Goal: Task Accomplishment & Management: Manage account settings

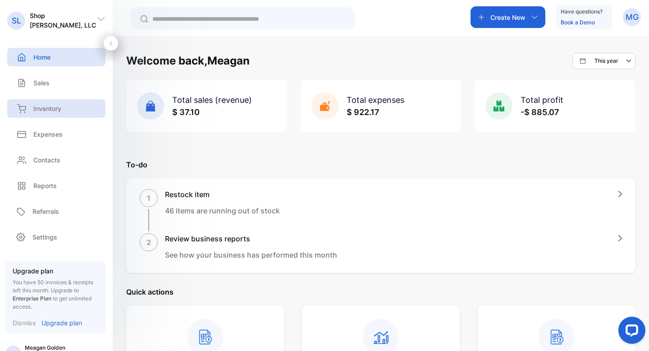
click at [38, 115] on div "Inventory" at bounding box center [56, 108] width 98 height 18
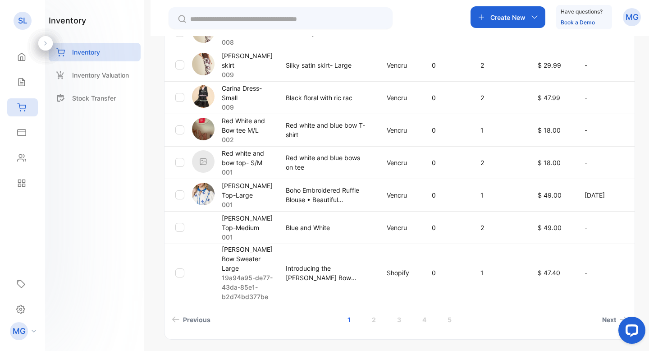
scroll to position [336, 0]
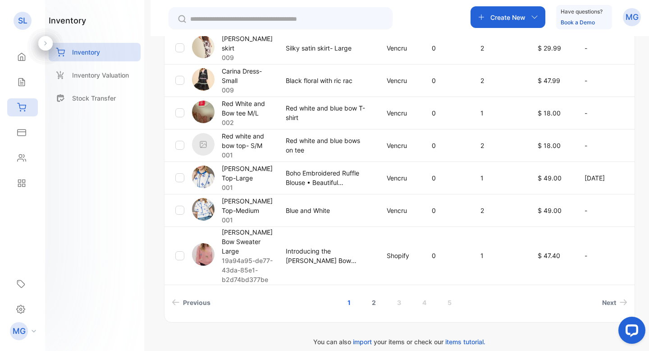
click at [368, 294] on link "2" at bounding box center [374, 302] width 26 height 17
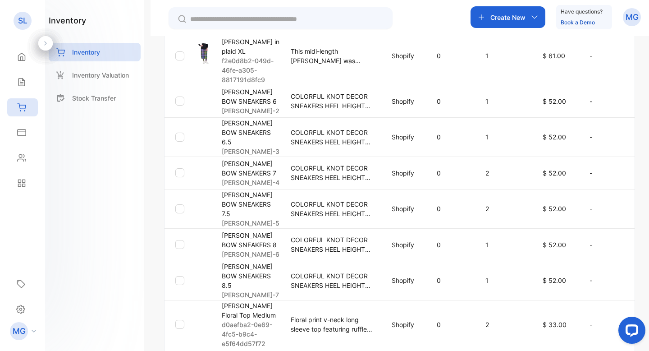
scroll to position [385, 0]
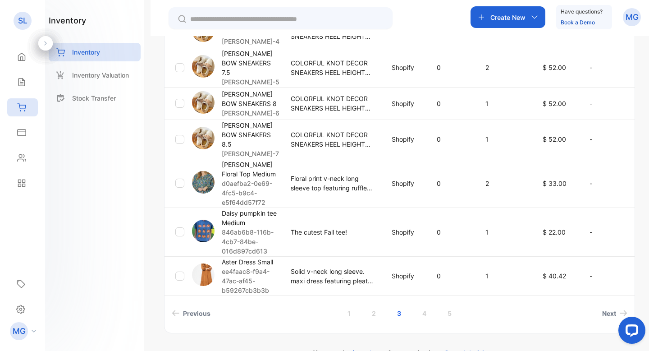
click at [246, 160] on p "[PERSON_NAME] Floral Top Medium" at bounding box center [251, 169] width 58 height 19
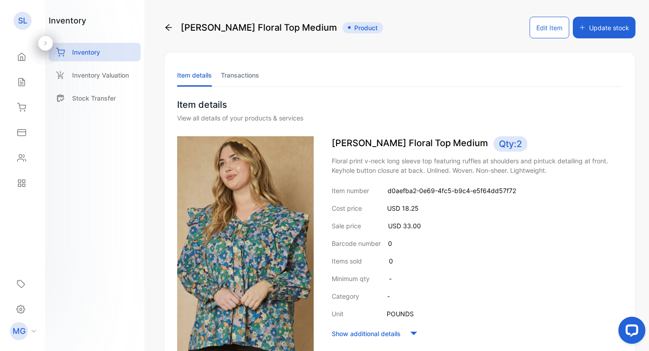
click at [590, 27] on button "Update stock" at bounding box center [604, 28] width 63 height 22
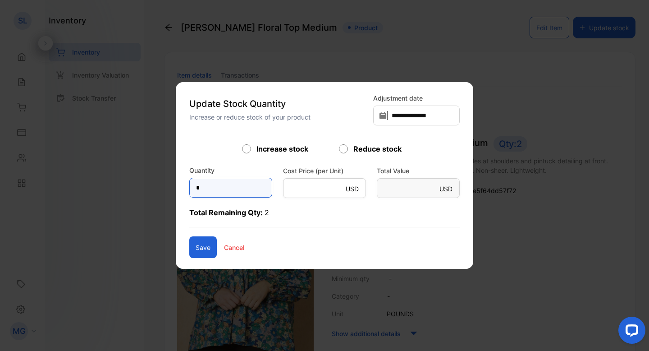
click at [232, 190] on input "*" at bounding box center [230, 188] width 83 height 20
type input "*"
type Value-inputsubject "*****"
type input "*"
click at [189, 248] on button "Save" at bounding box center [202, 247] width 27 height 22
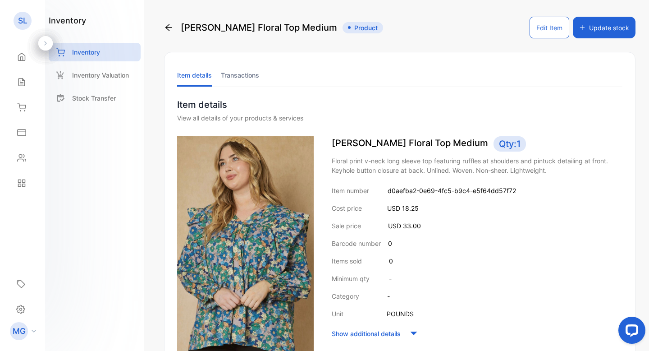
click at [606, 29] on button "Update stock" at bounding box center [604, 28] width 63 height 22
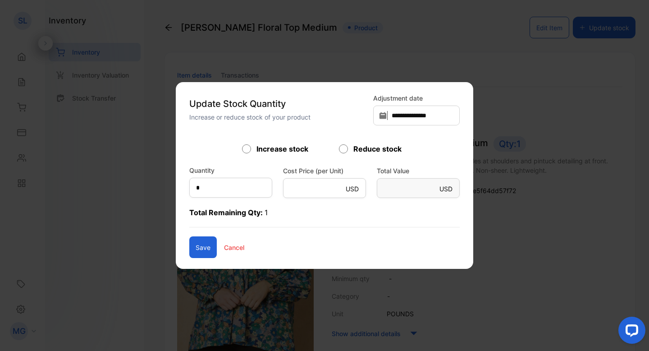
click at [368, 150] on label "Reduce stock" at bounding box center [377, 148] width 48 height 11
click at [248, 185] on input "*" at bounding box center [230, 188] width 83 height 20
type input "*"
type Value-inputsubject "*****"
type input "*"
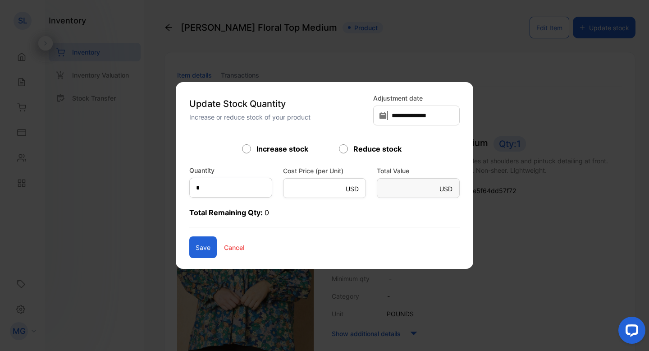
click at [195, 243] on button "Save" at bounding box center [202, 247] width 27 height 22
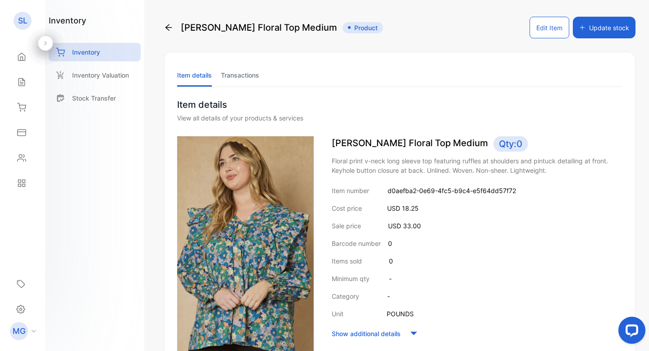
click at [171, 27] on icon at bounding box center [168, 27] width 6 height 6
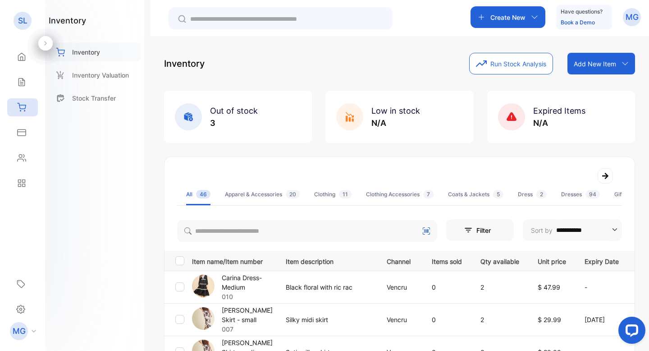
click at [84, 52] on p "Inventory" at bounding box center [86, 51] width 28 height 9
click at [77, 51] on p "Inventory" at bounding box center [86, 51] width 28 height 9
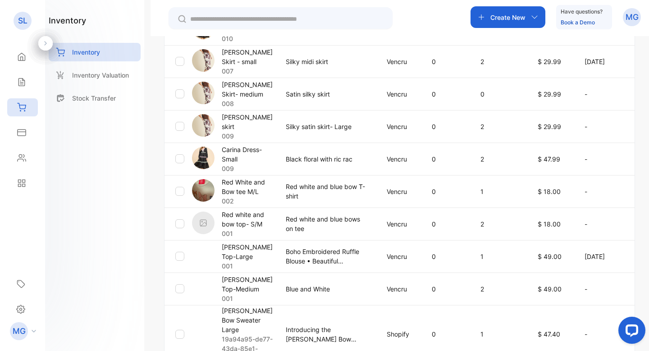
scroll to position [336, 0]
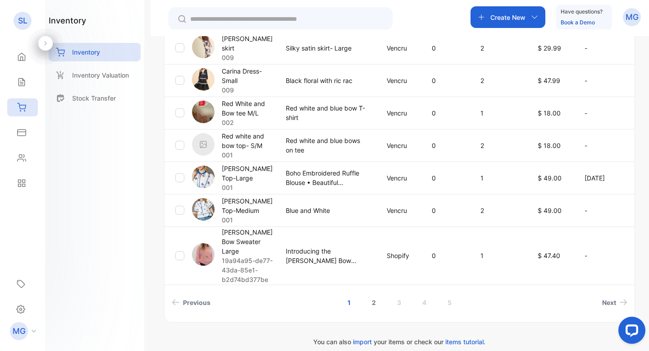
click at [371, 294] on link "2" at bounding box center [374, 302] width 26 height 17
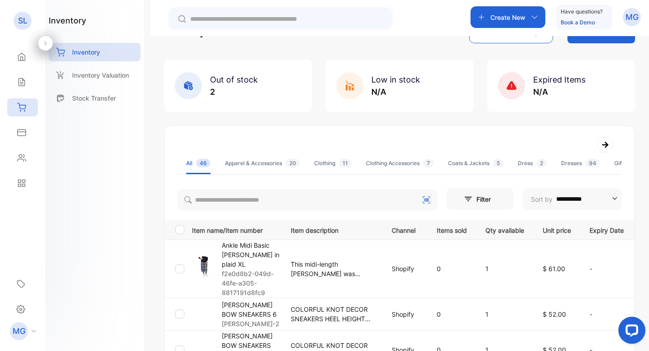
scroll to position [28, 0]
